Goal: Task Accomplishment & Management: Complete application form

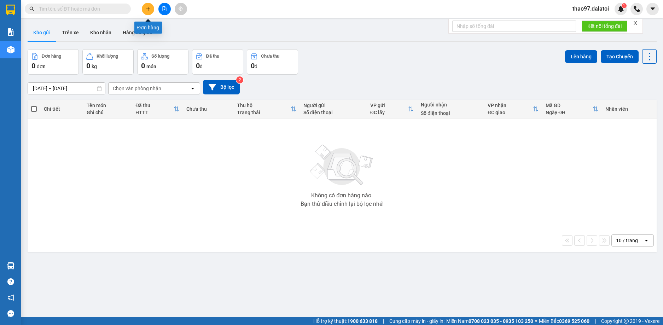
click at [149, 10] on icon "plus" at bounding box center [148, 8] width 5 height 5
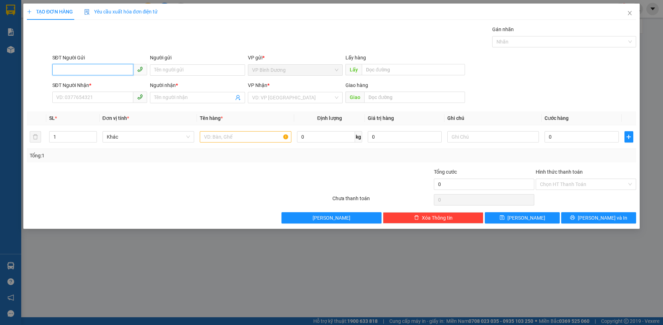
click at [82, 69] on input "SĐT Người Gửi" at bounding box center [92, 69] width 81 height 11
paste input "0969747316"
type input "0969747316"
click at [174, 71] on input "Người gửi" at bounding box center [197, 69] width 95 height 11
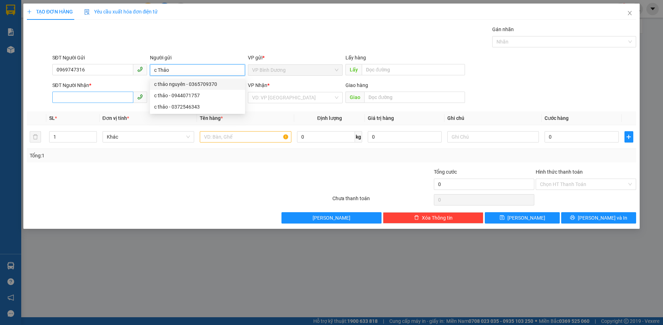
type input "c Thảo"
click at [94, 95] on input "SĐT Người Nhận *" at bounding box center [92, 97] width 81 height 11
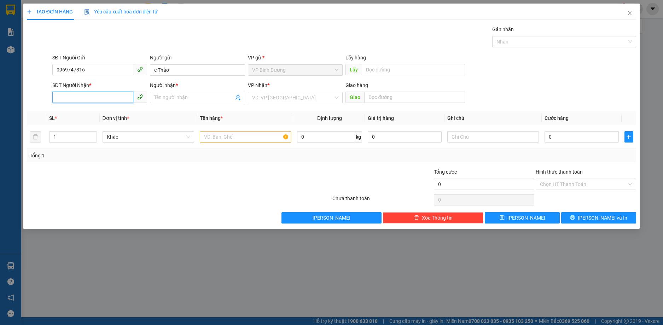
click at [101, 99] on input "SĐT Người Nhận *" at bounding box center [92, 97] width 81 height 11
paste input "0365326096"
type input "0365326096"
click at [171, 98] on input "Người nhận *" at bounding box center [194, 98] width 80 height 8
click at [201, 98] on input "Người nhận *" at bounding box center [194, 98] width 80 height 8
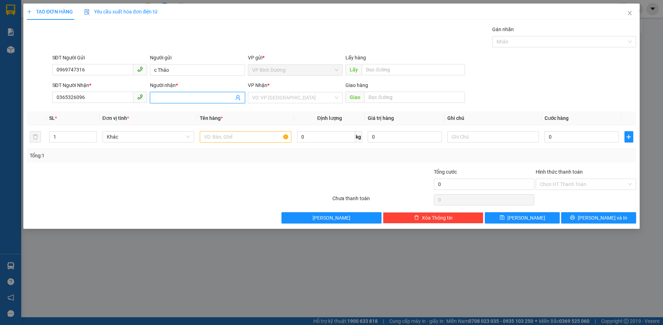
paste input "[PERSON_NAME]"
type input "[PERSON_NAME]"
click at [284, 98] on input "search" at bounding box center [293, 97] width 82 height 11
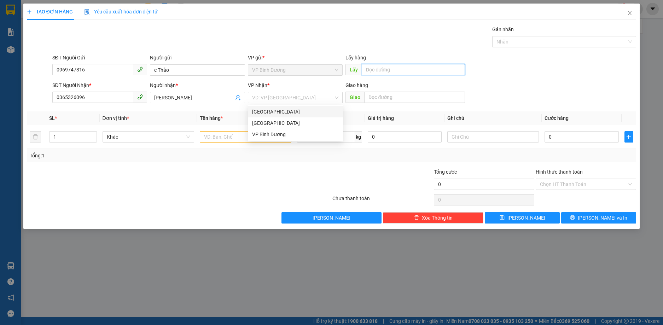
click at [385, 71] on input "text" at bounding box center [413, 69] width 103 height 11
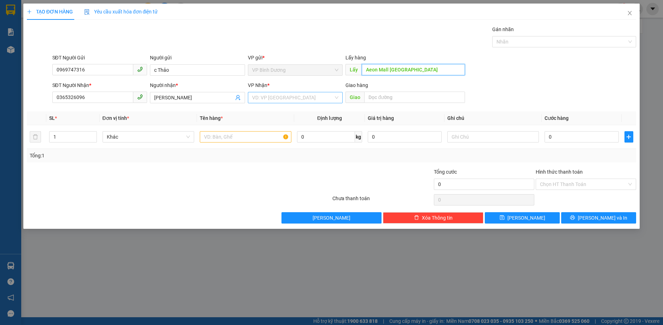
type input "Aeon Mall [GEOGRAPHIC_DATA]"
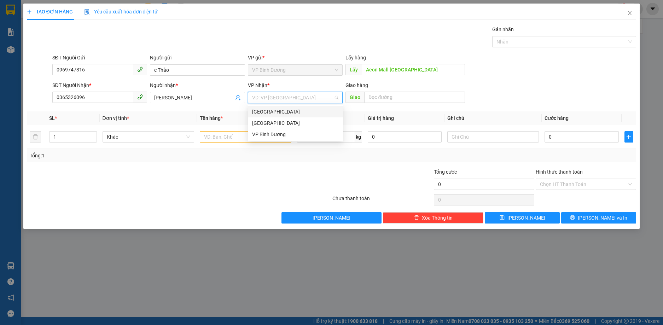
click at [259, 95] on input "search" at bounding box center [293, 97] width 82 height 11
drag, startPoint x: 270, startPoint y: 126, endPoint x: 305, endPoint y: 117, distance: 36.1
click at [271, 125] on div "[GEOGRAPHIC_DATA]" at bounding box center [295, 123] width 87 height 8
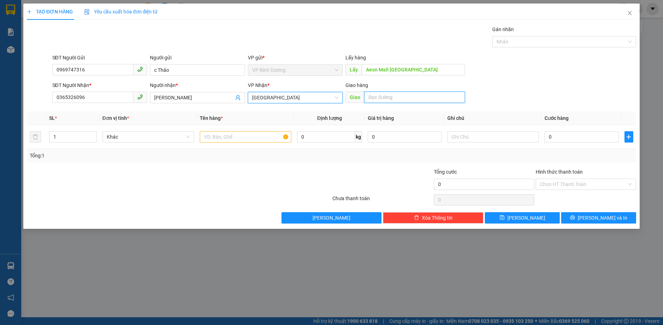
click at [384, 98] on input "text" at bounding box center [414, 97] width 101 height 11
click at [470, 138] on input "text" at bounding box center [493, 136] width 92 height 11
click at [386, 99] on input "text" at bounding box center [414, 97] width 101 height 11
paste input "Cây xăng Hợp Trường Thành"
click at [444, 97] on input "Cây xăng Hợp Trường Thành" at bounding box center [414, 97] width 101 height 11
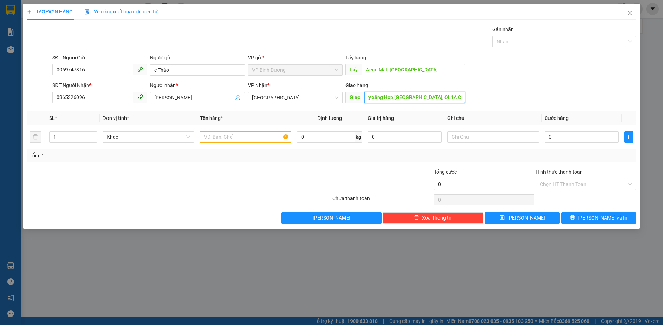
scroll to position [0, 8]
type input "Cây xăng Hợp [GEOGRAPHIC_DATA], QL1A Cam Đức"
click at [226, 138] on input "text" at bounding box center [246, 136] width 92 height 11
type input "1 thùng hàng"
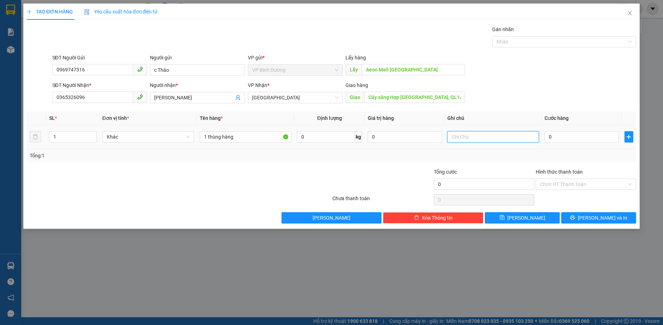
click at [474, 139] on input "text" at bounding box center [493, 136] width 92 height 11
type input "xe 281-chưa thanh toán"
click at [561, 138] on input "0" at bounding box center [581, 136] width 74 height 11
type input "5"
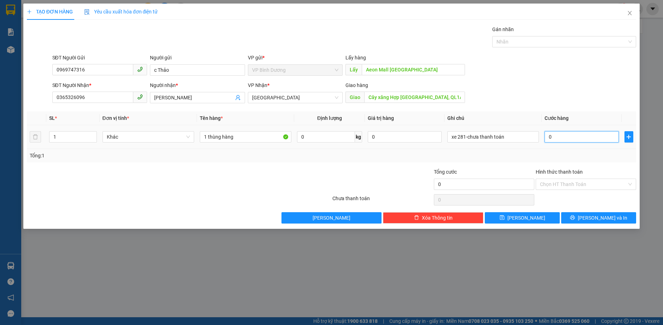
type input "5"
type input "50"
type input "500"
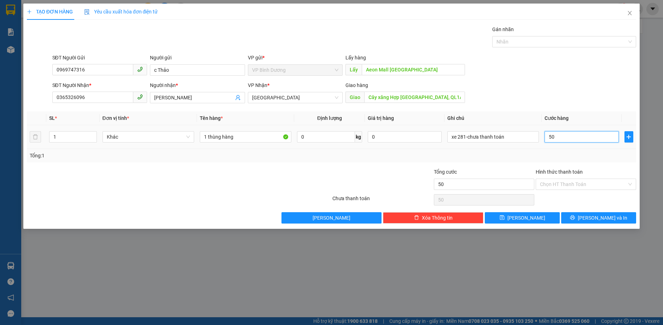
type input "500"
type input "5.000"
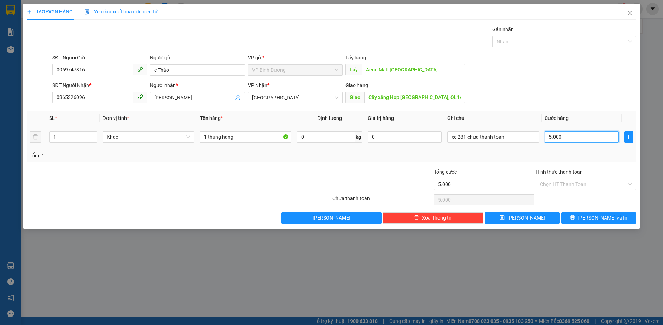
type input "50.000"
click at [523, 216] on span "[PERSON_NAME]" at bounding box center [526, 218] width 38 height 8
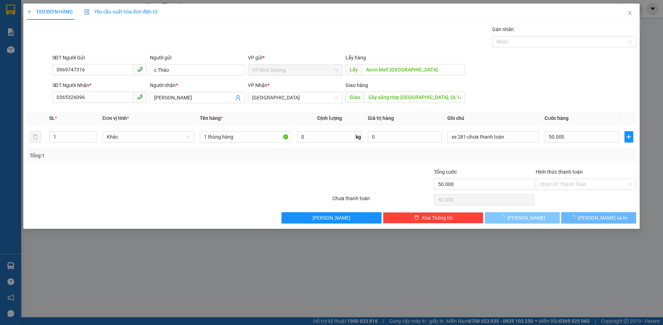
type input "0"
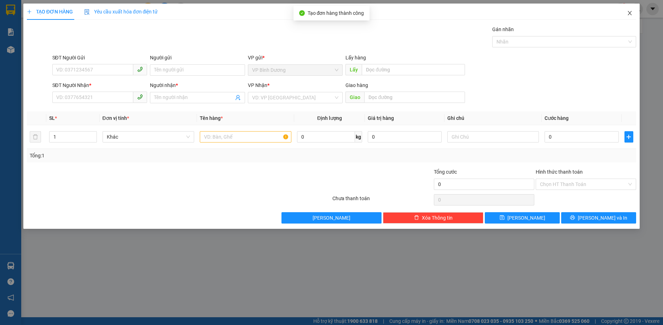
click at [631, 12] on icon "close" at bounding box center [630, 13] width 4 height 4
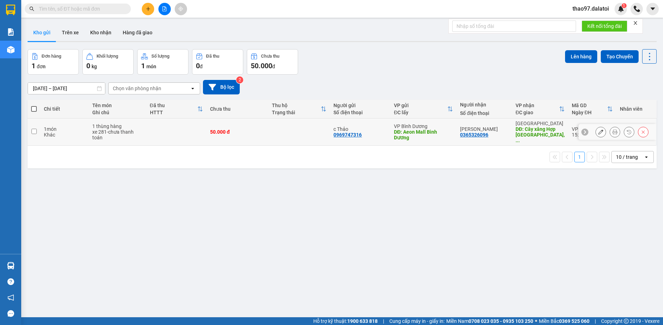
click at [34, 129] on input "checkbox" at bounding box center [33, 131] width 5 height 5
checkbox input "true"
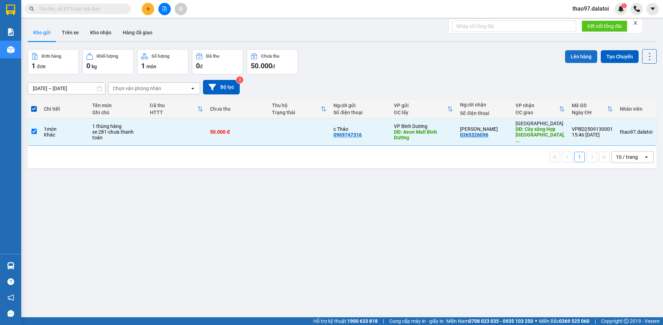
click at [571, 56] on button "Lên hàng" at bounding box center [581, 56] width 32 height 13
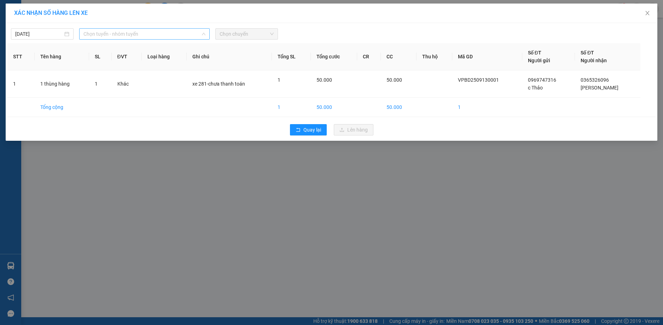
click at [117, 35] on span "Chọn tuyến - nhóm tuyến" at bounding box center [144, 34] width 122 height 11
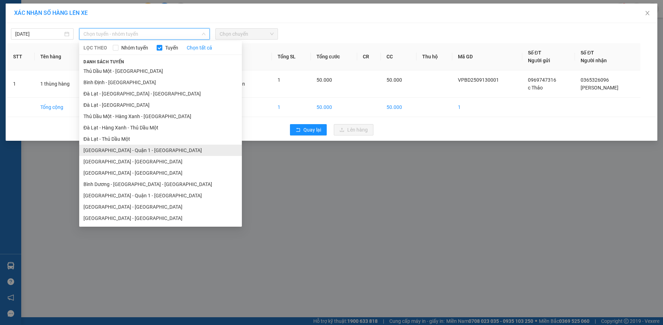
click at [116, 152] on li "[GEOGRAPHIC_DATA] - Quận 1 - [GEOGRAPHIC_DATA]" at bounding box center [160, 150] width 163 height 11
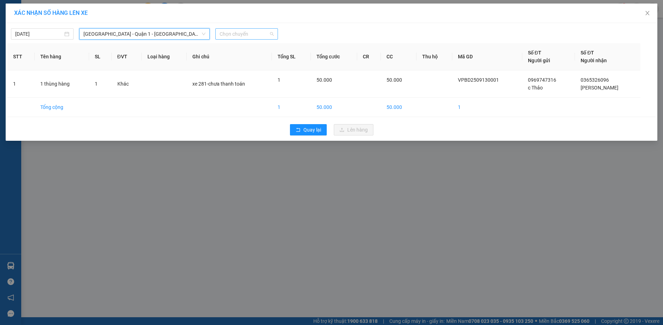
click at [254, 36] on span "Chọn chuyến" at bounding box center [247, 34] width 54 height 11
click at [254, 59] on div "22:30 - 50F-022.81" at bounding box center [247, 60] width 55 height 8
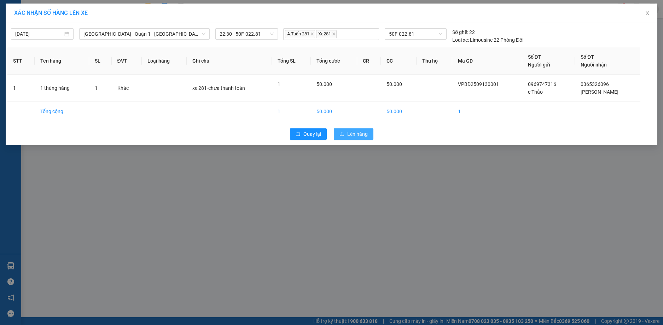
click at [360, 135] on span "Lên hàng" at bounding box center [357, 134] width 21 height 8
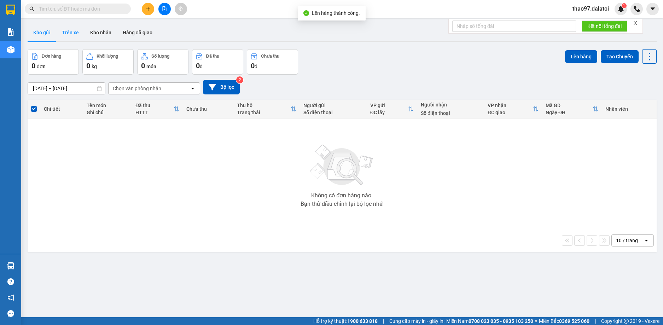
click at [63, 30] on button "Trên xe" at bounding box center [70, 32] width 28 height 17
